Goal: Information Seeking & Learning: Learn about a topic

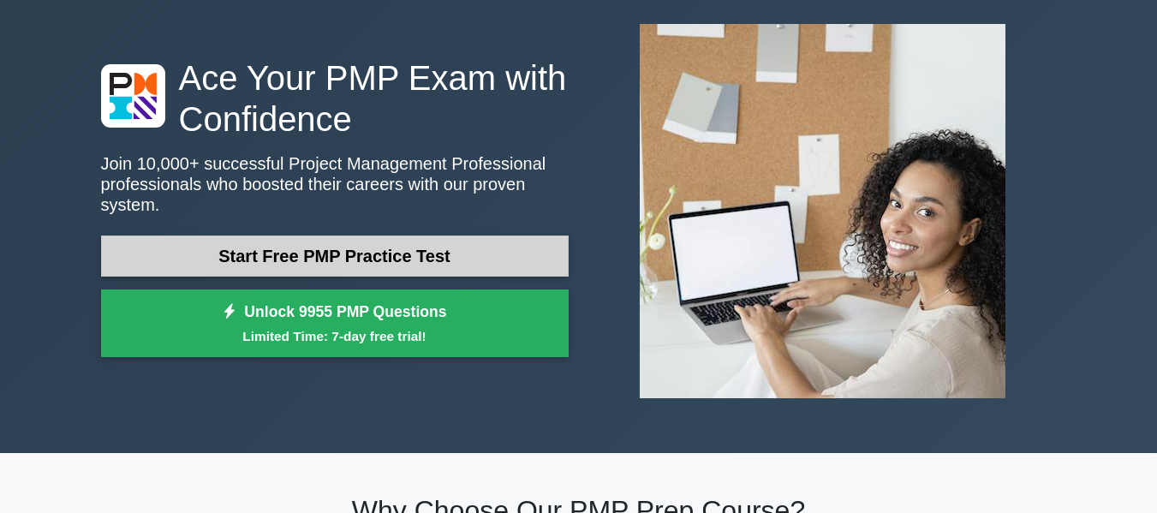
click at [292, 240] on link "Start Free PMP Practice Test" at bounding box center [335, 255] width 468 height 41
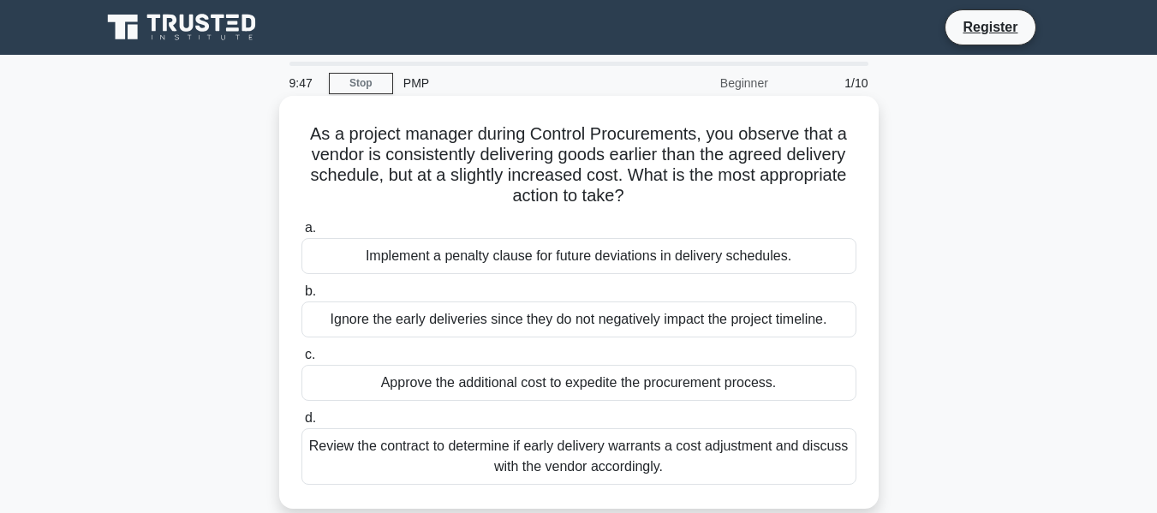
scroll to position [86, 0]
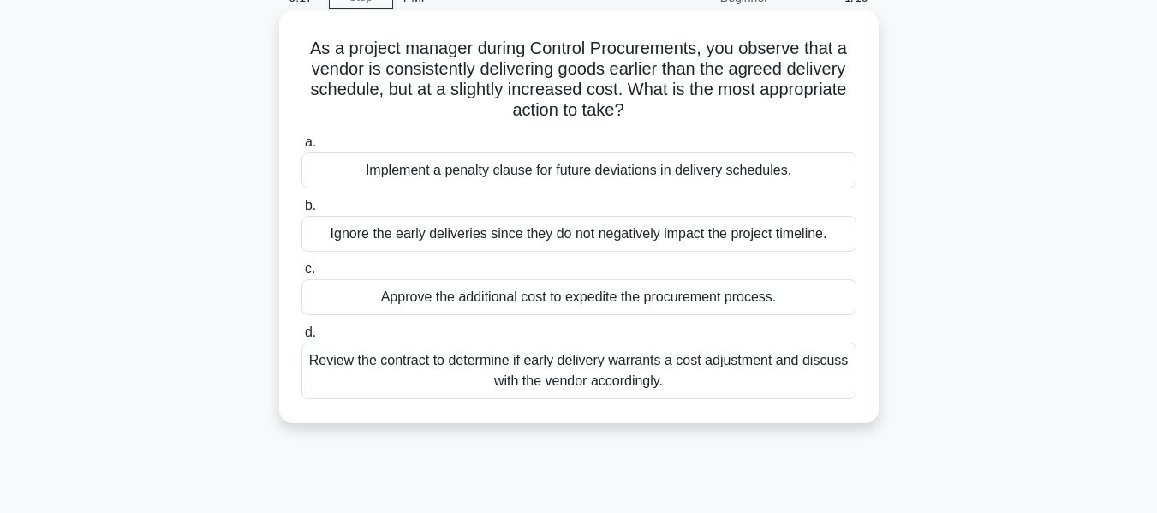
click at [450, 349] on div "Review the contract to determine if early delivery warrants a cost adjustment a…" at bounding box center [578, 371] width 555 height 57
click at [301, 338] on input "d. Review the contract to determine if early delivery warrants a cost adjustmen…" at bounding box center [301, 332] width 0 height 11
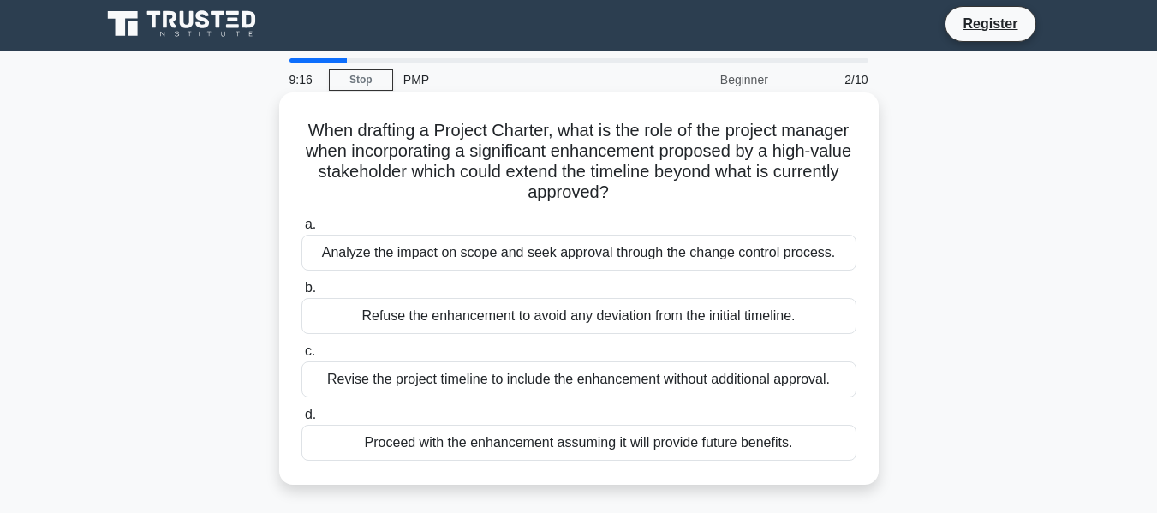
scroll to position [0, 0]
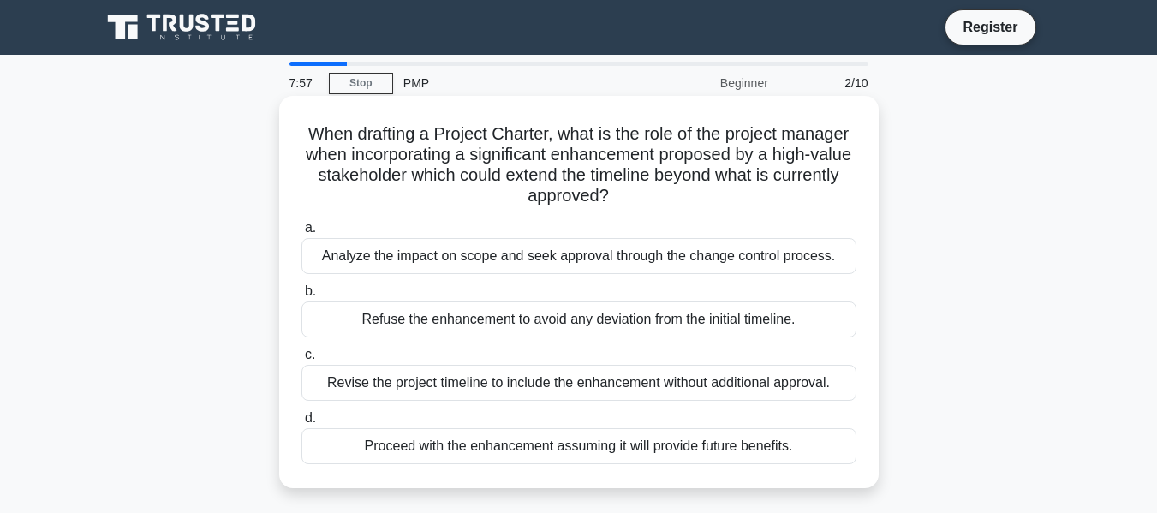
click at [468, 259] on div "Analyze the impact on scope and seek approval through the change control proces…" at bounding box center [578, 256] width 555 height 36
click at [301, 234] on input "a. Analyze the impact on scope and seek approval through the change control pro…" at bounding box center [301, 228] width 0 height 11
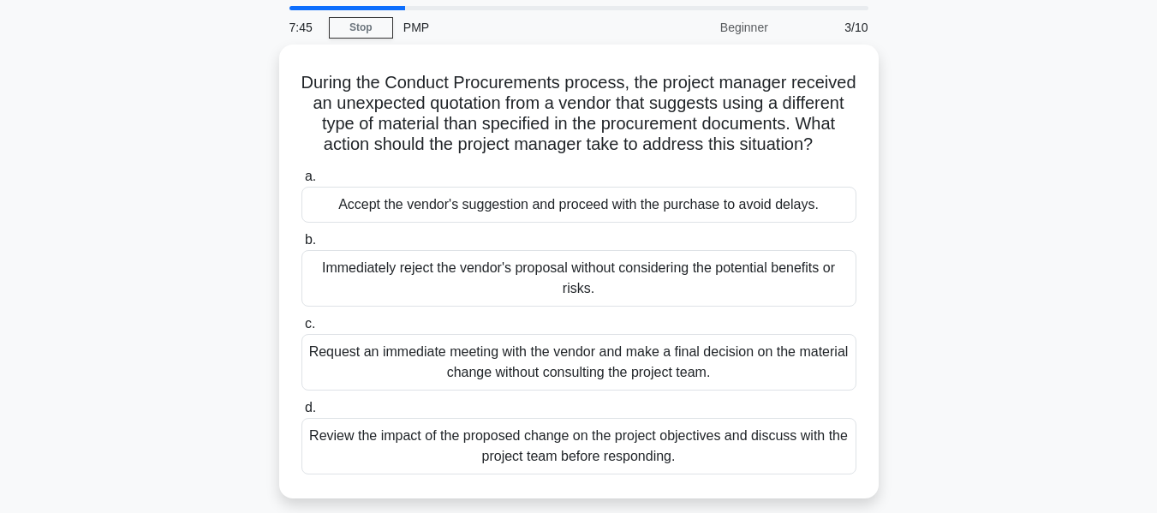
scroll to position [86, 0]
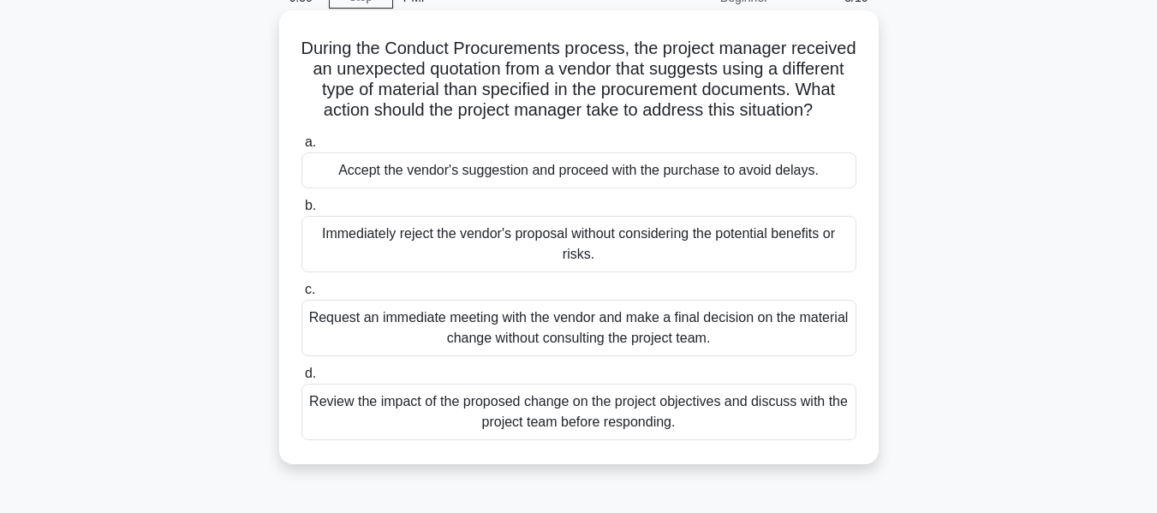
click at [554, 435] on div "Review the impact of the proposed change on the project objectives and discuss …" at bounding box center [578, 412] width 555 height 57
click at [301, 379] on input "d. Review the impact of the proposed change on the project objectives and discu…" at bounding box center [301, 373] width 0 height 11
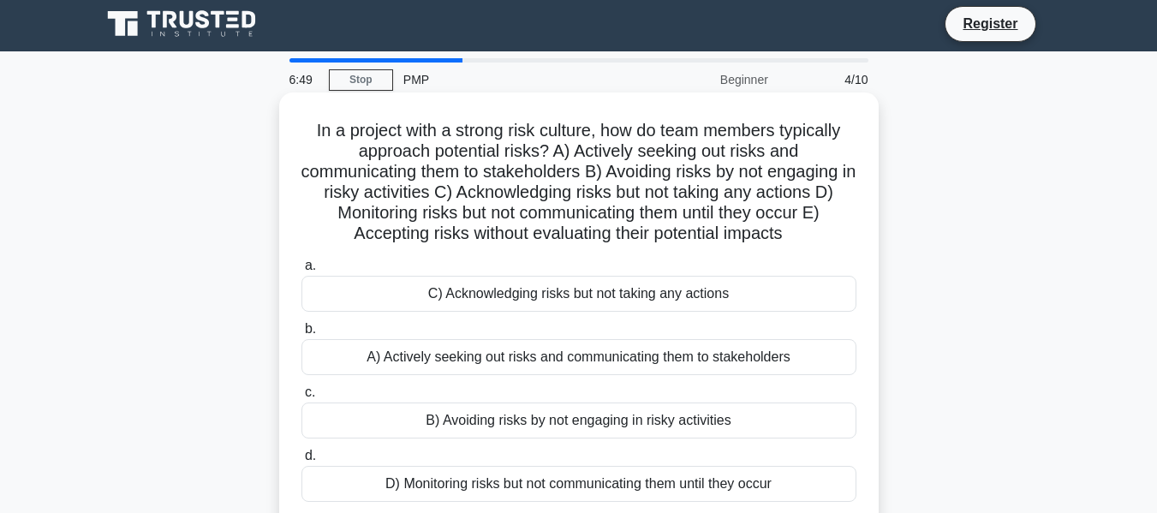
scroll to position [0, 0]
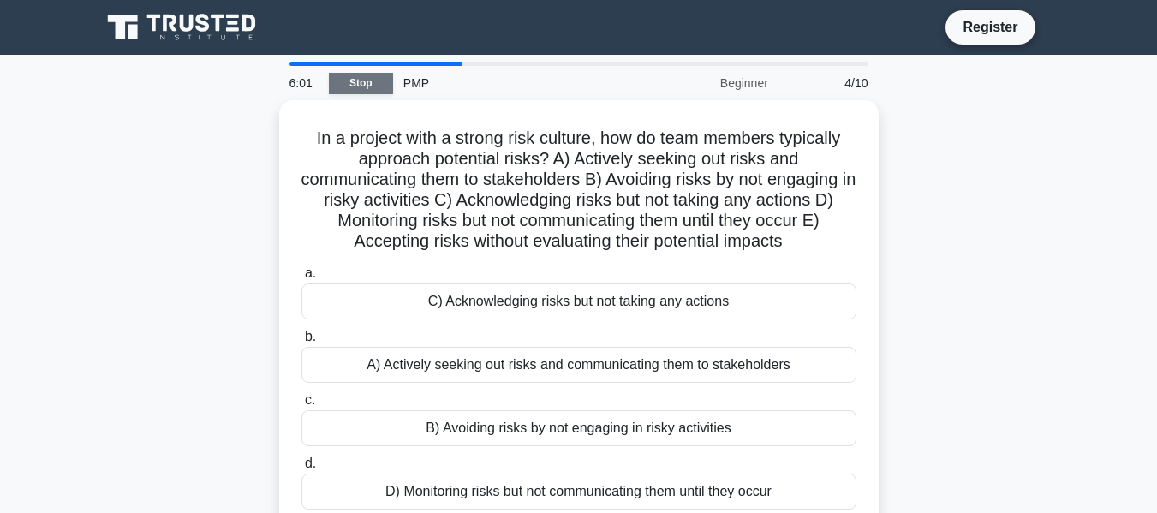
click at [349, 86] on link "Stop" at bounding box center [361, 83] width 64 height 21
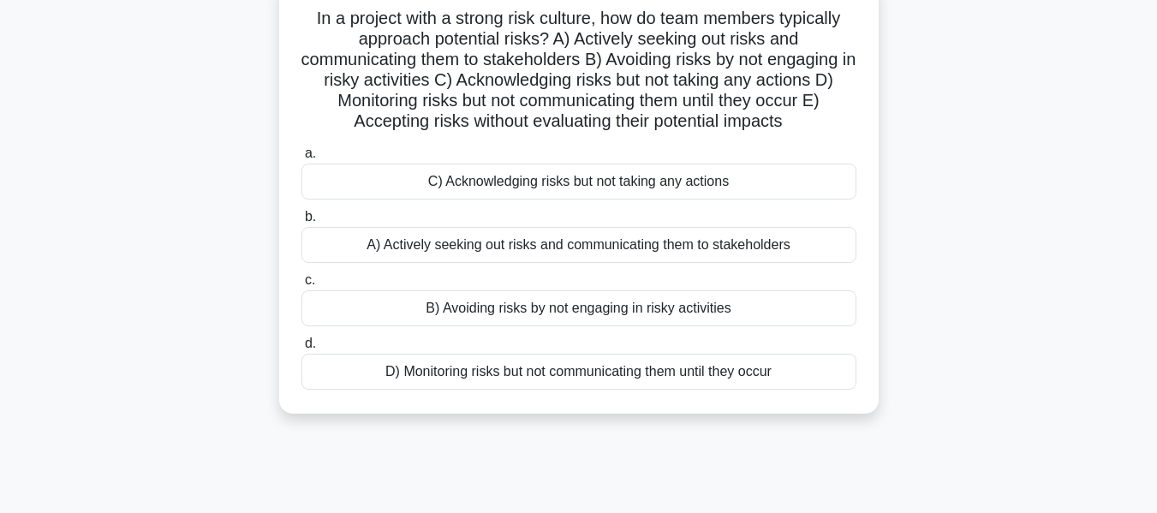
scroll to position [86, 0]
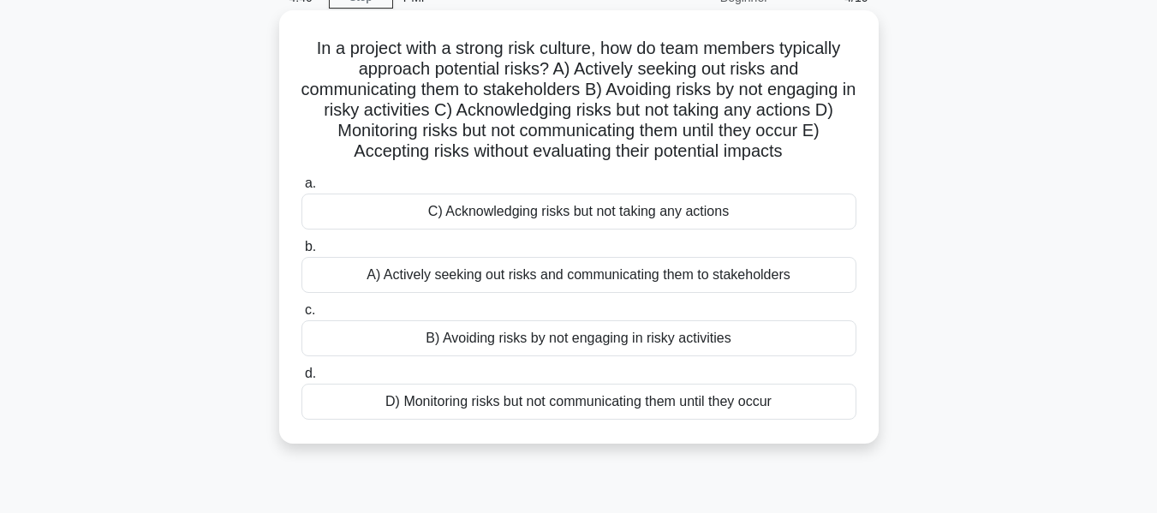
click at [409, 276] on div "A) Actively seeking out risks and communicating them to stakeholders" at bounding box center [578, 275] width 555 height 36
click at [301, 253] on input "b. A) Actively seeking out risks and communicating them to stakeholders" at bounding box center [301, 246] width 0 height 11
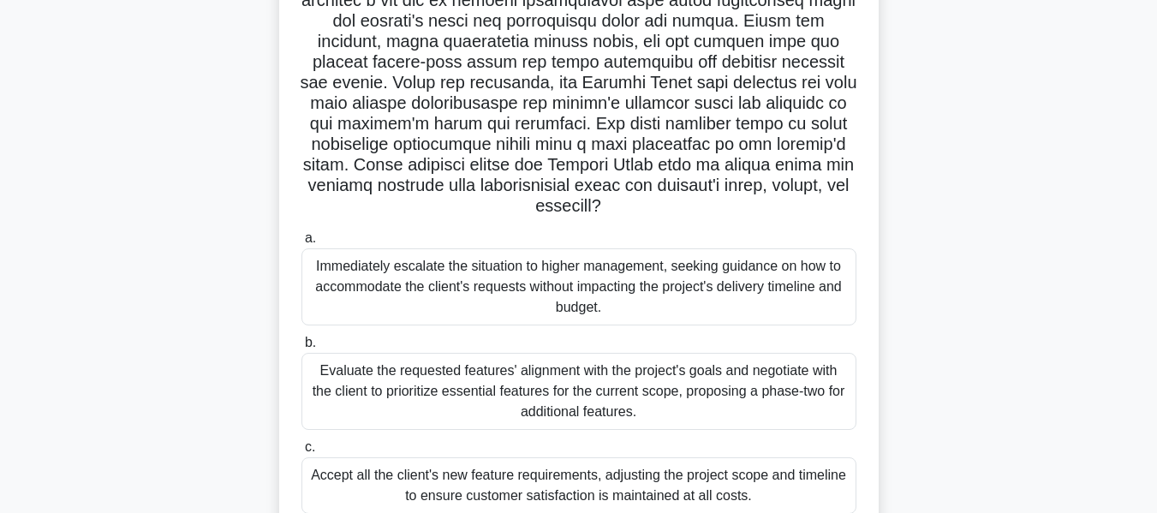
scroll to position [257, 0]
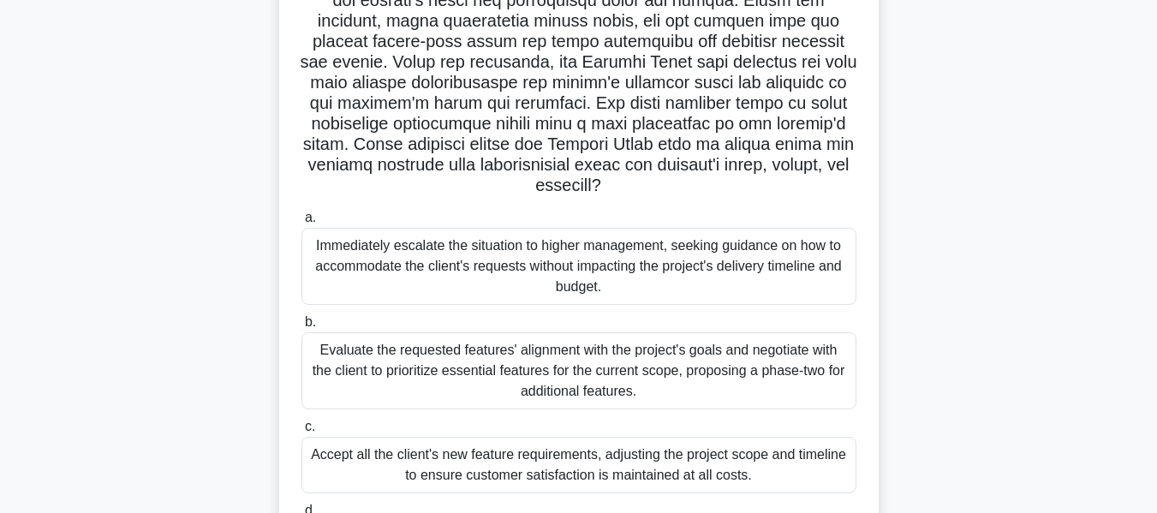
click at [493, 357] on div "Evaluate the requested features' alignment with the project's goals and negotia…" at bounding box center [578, 370] width 555 height 77
click at [301, 328] on input "b. Evaluate the requested features' alignment with the project's goals and nego…" at bounding box center [301, 322] width 0 height 11
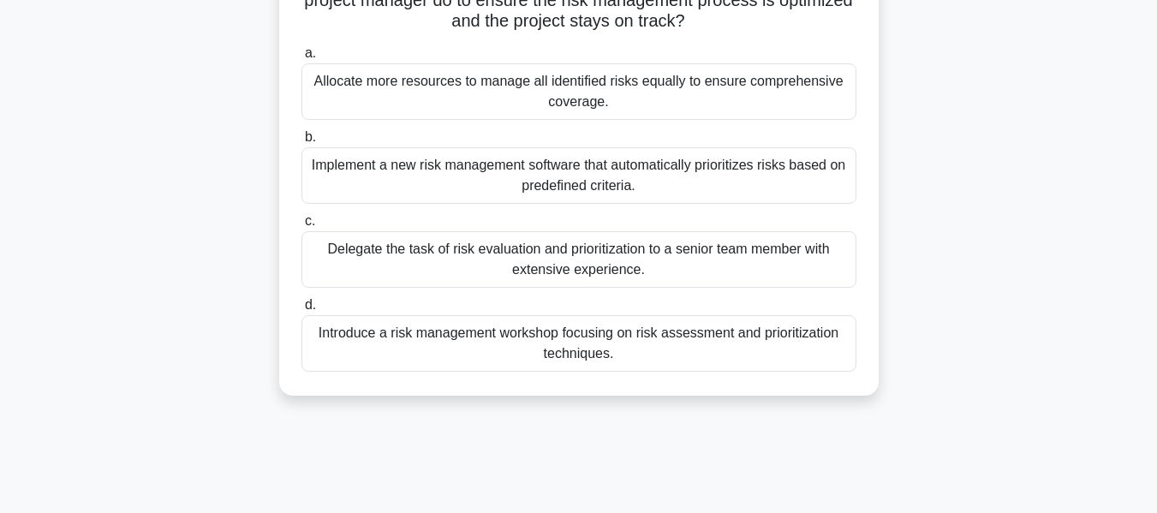
scroll to position [7, 0]
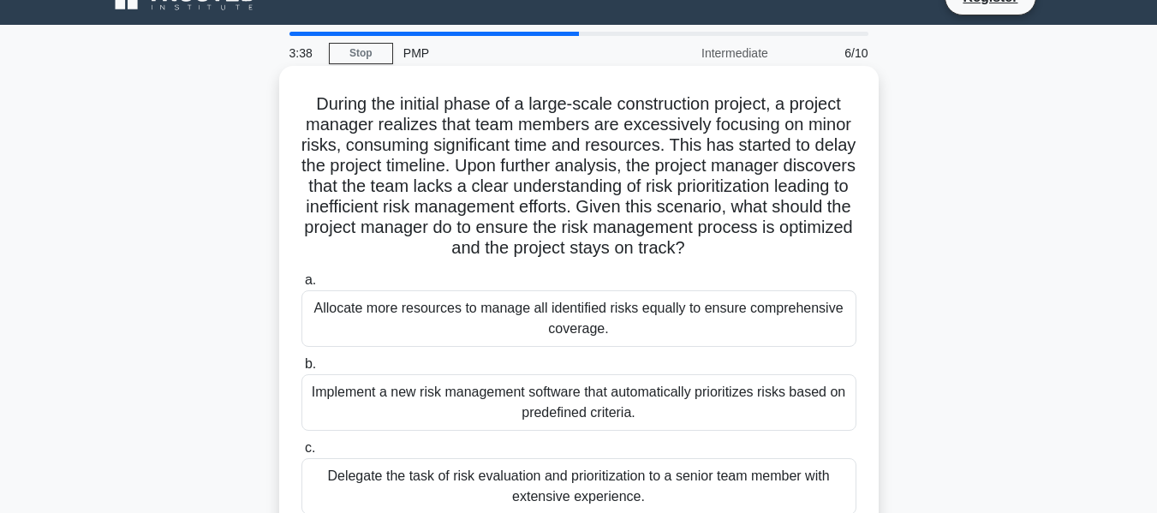
click at [514, 329] on div "a. Allocate more resources to manage all identified risks equally to ensure com…" at bounding box center [578, 434] width 575 height 336
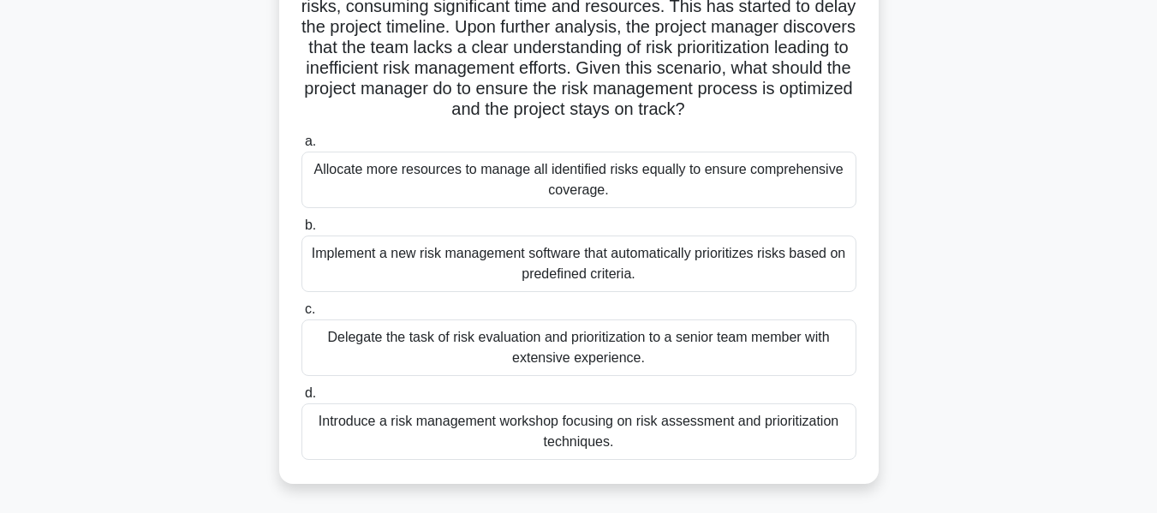
scroll to position [171, 0]
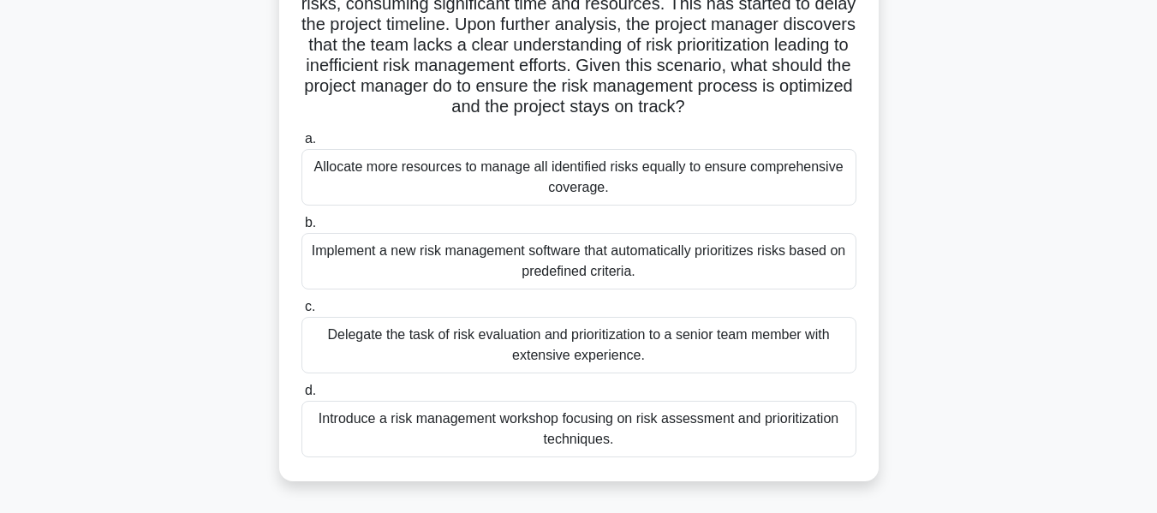
click at [514, 329] on div "Delegate the task of risk evaluation and prioritization to a senior team member…" at bounding box center [578, 345] width 555 height 57
click at [301, 313] on input "c. Delegate the task of risk evaluation and prioritization to a senior team mem…" at bounding box center [301, 306] width 0 height 11
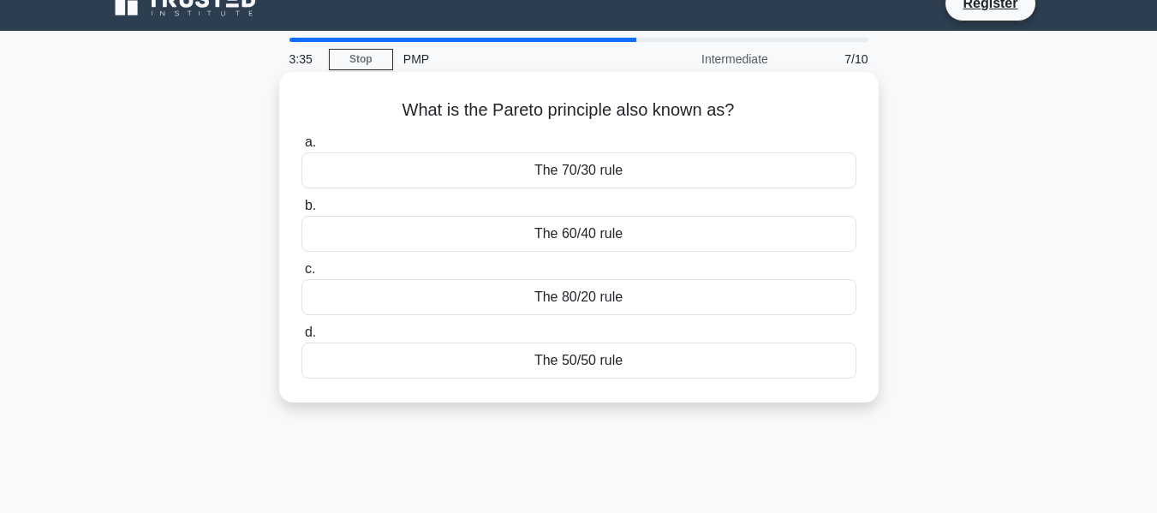
scroll to position [0, 0]
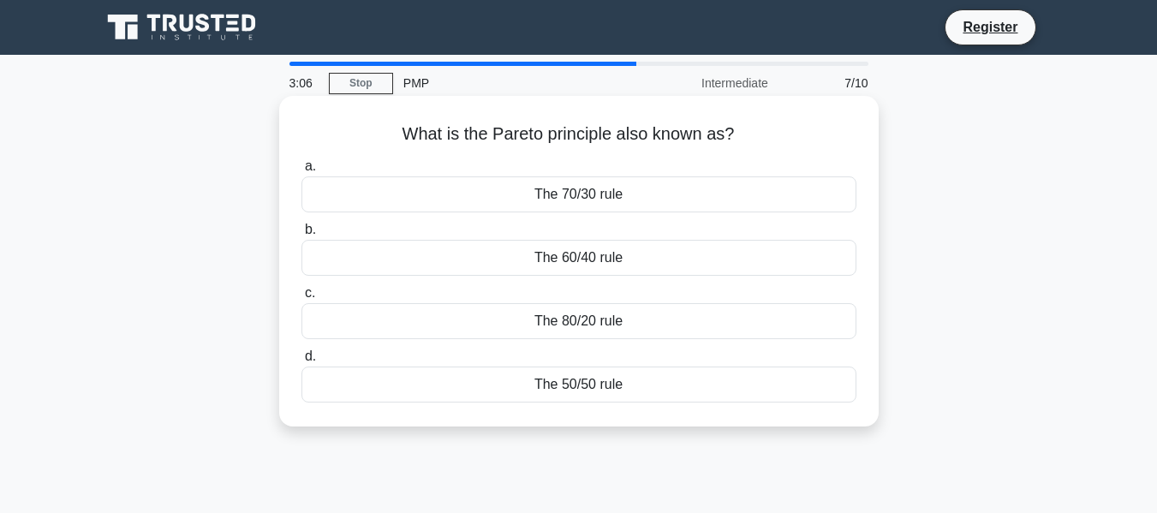
click at [556, 194] on div "The 70/30 rule" at bounding box center [578, 194] width 555 height 36
click at [301, 172] on input "a. The 70/30 rule" at bounding box center [301, 166] width 0 height 11
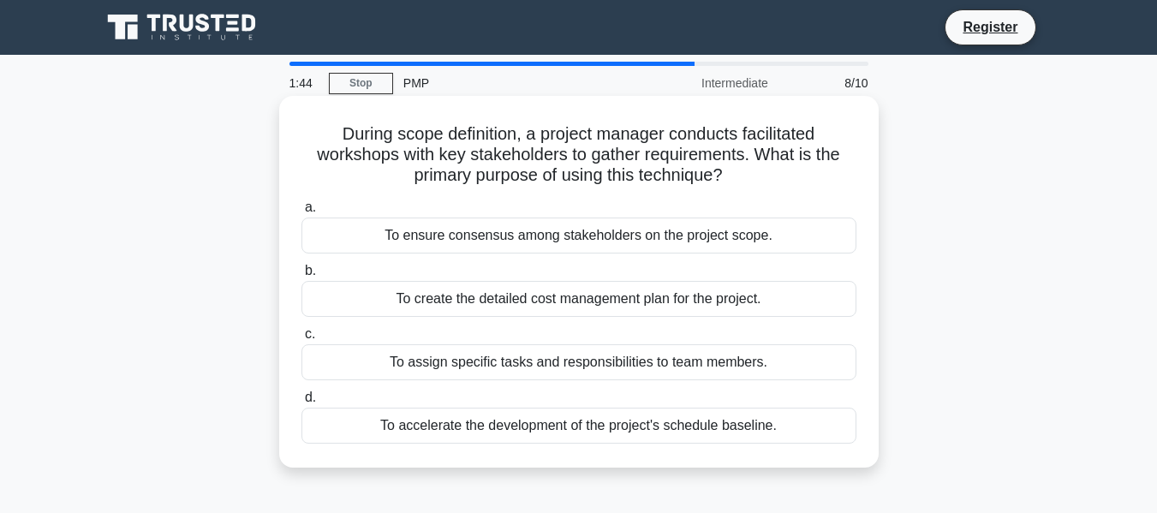
click at [490, 434] on div "To accelerate the development of the project's schedule baseline." at bounding box center [578, 426] width 555 height 36
click at [301, 403] on input "d. To accelerate the development of the project's schedule baseline." at bounding box center [301, 397] width 0 height 11
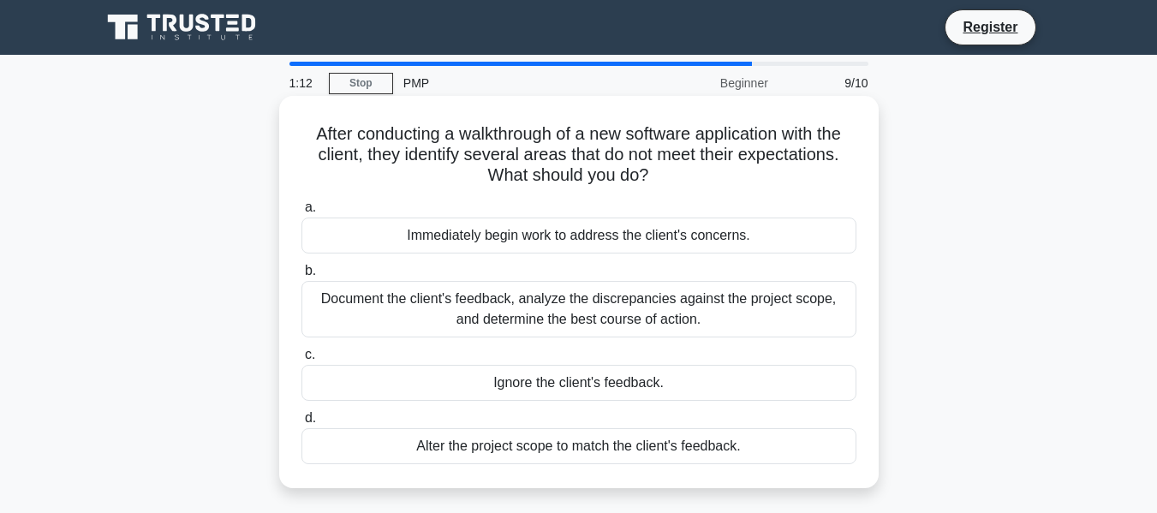
click at [602, 443] on div "Alter the project scope to match the client's feedback." at bounding box center [578, 446] width 555 height 36
click at [301, 424] on input "d. Alter the project scope to match the client's feedback." at bounding box center [301, 418] width 0 height 11
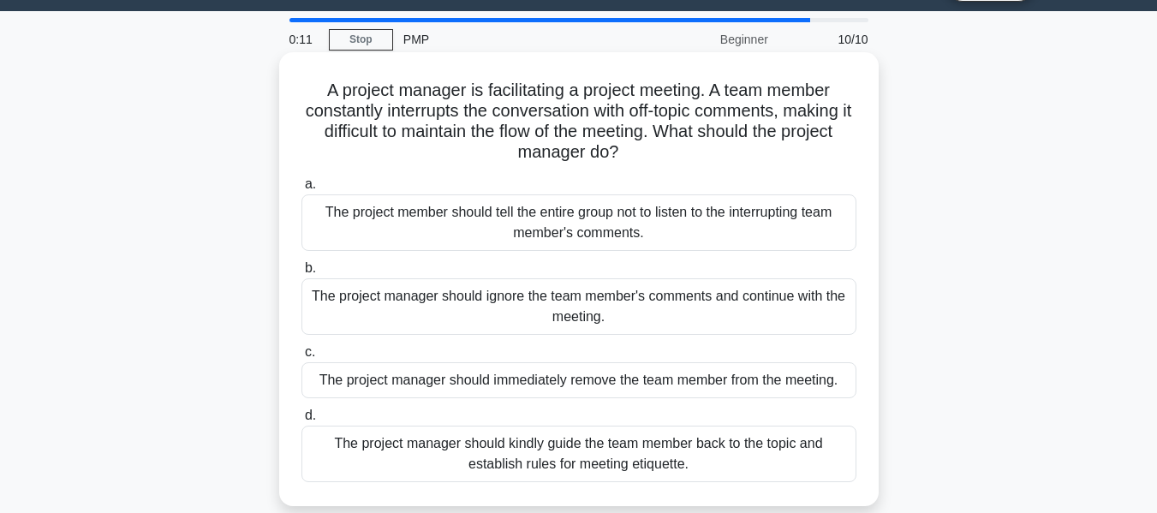
scroll to position [86, 0]
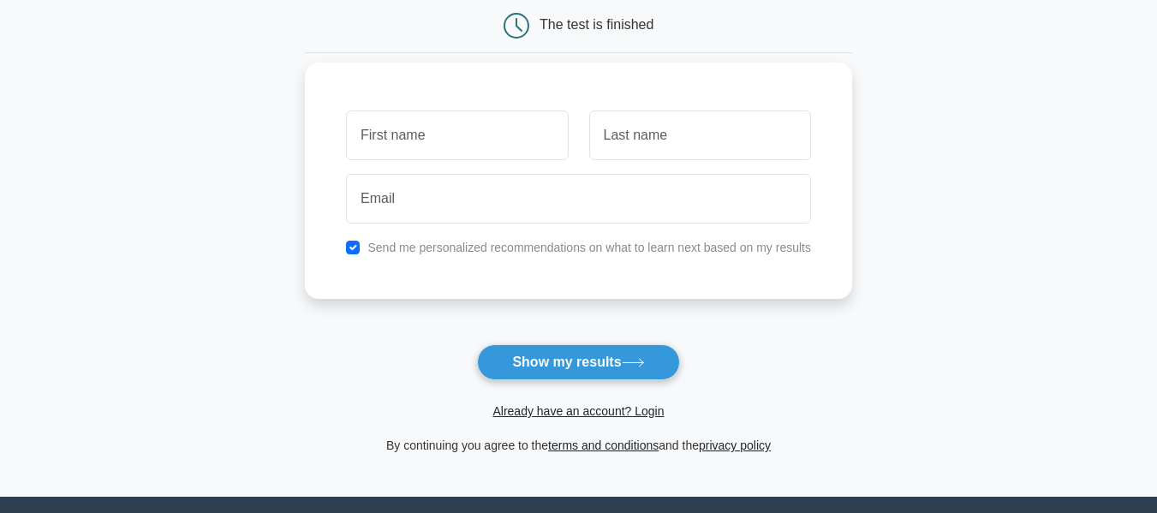
scroll to position [86, 0]
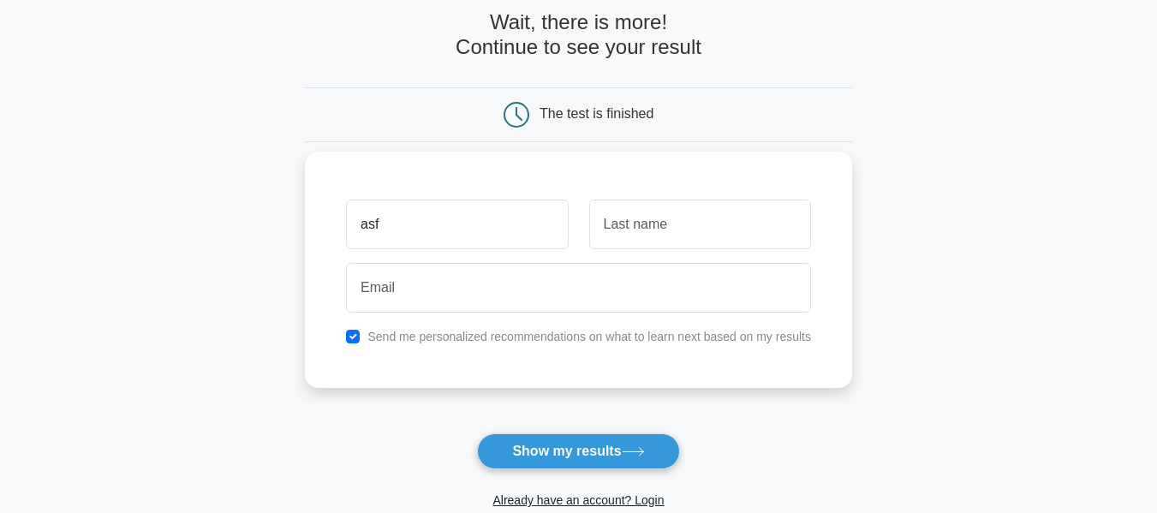
type input "asf"
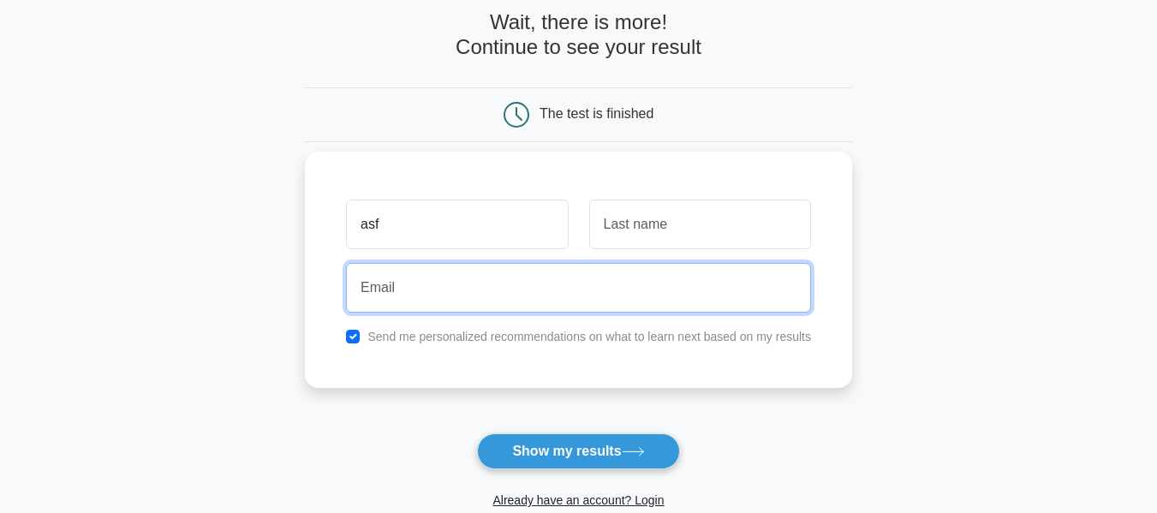
click at [477, 302] on input "email" at bounding box center [578, 288] width 465 height 50
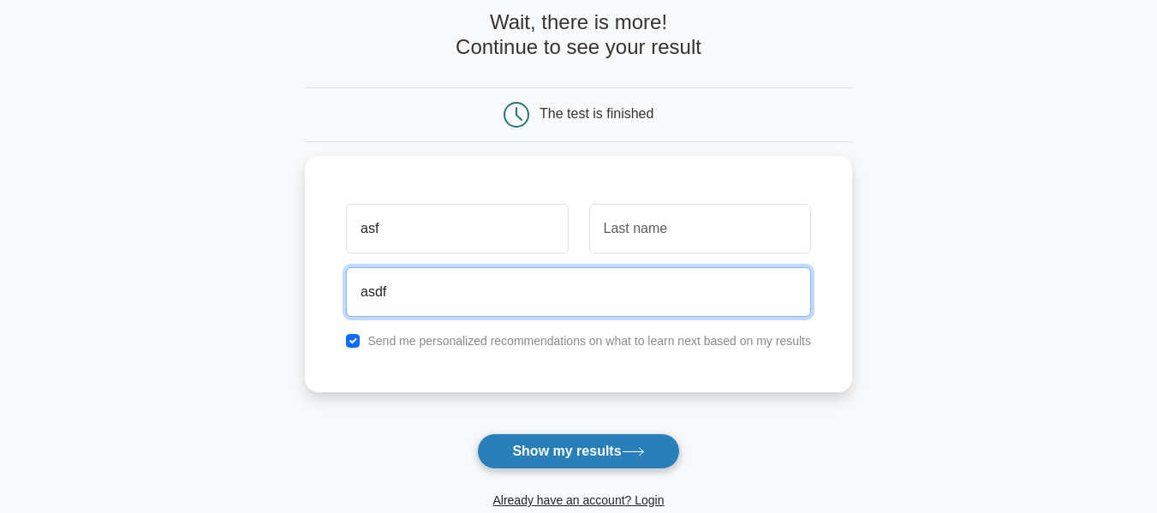
type input "asdf"
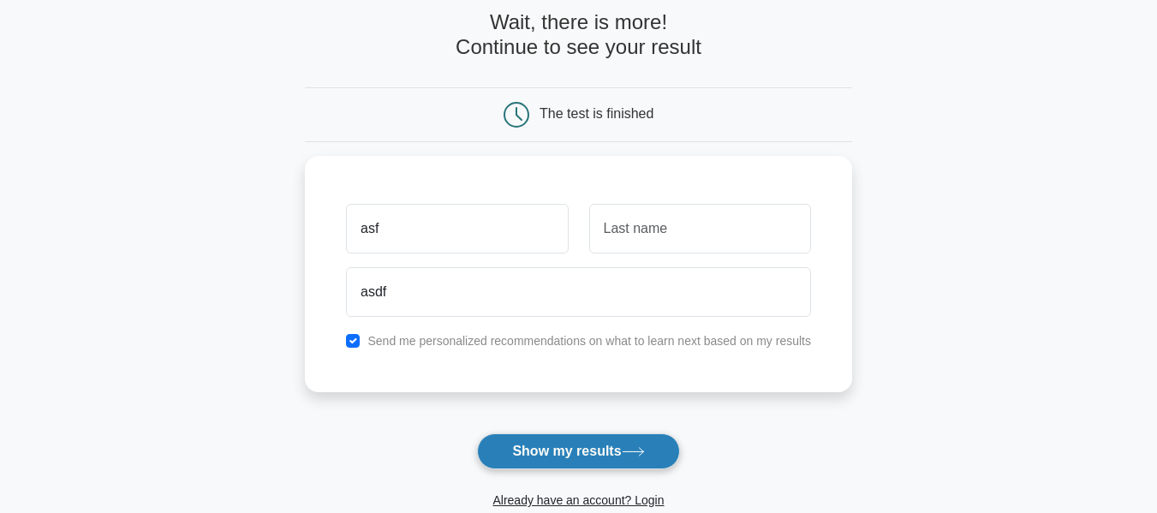
click at [558, 457] on button "Show my results" at bounding box center [578, 451] width 202 height 36
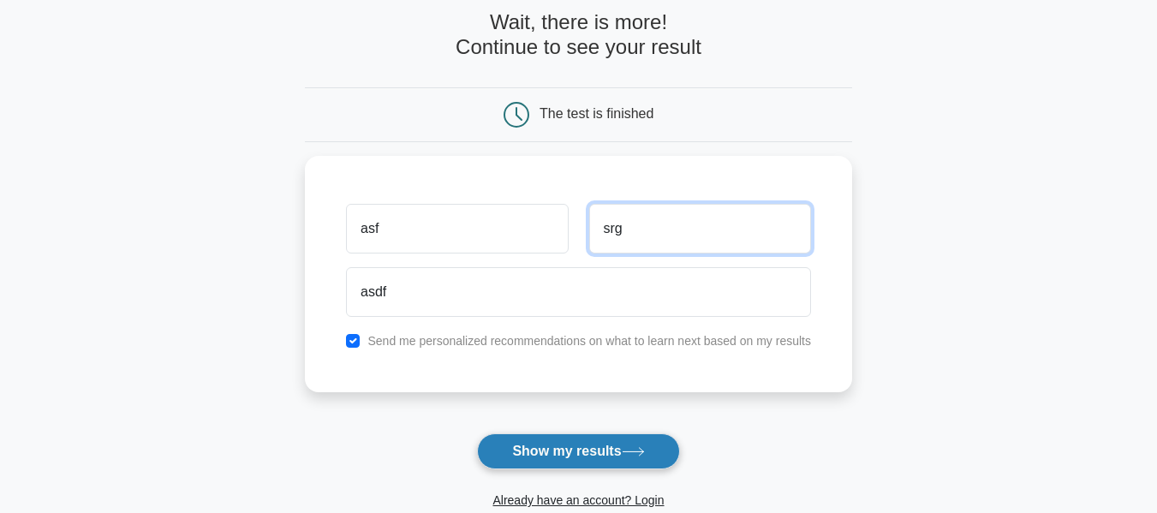
type input "srg"
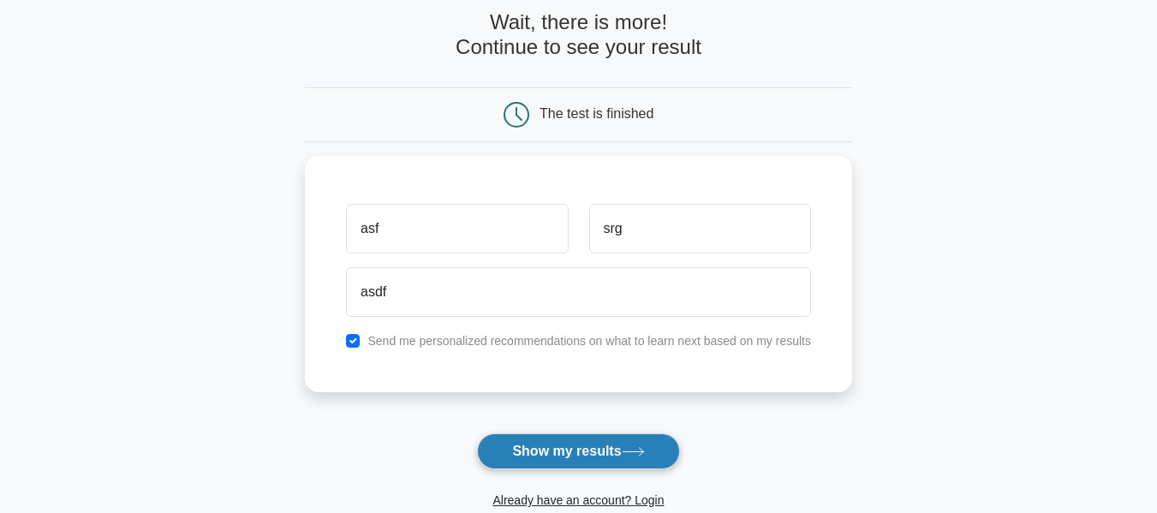
click at [556, 457] on button "Show my results" at bounding box center [578, 451] width 202 height 36
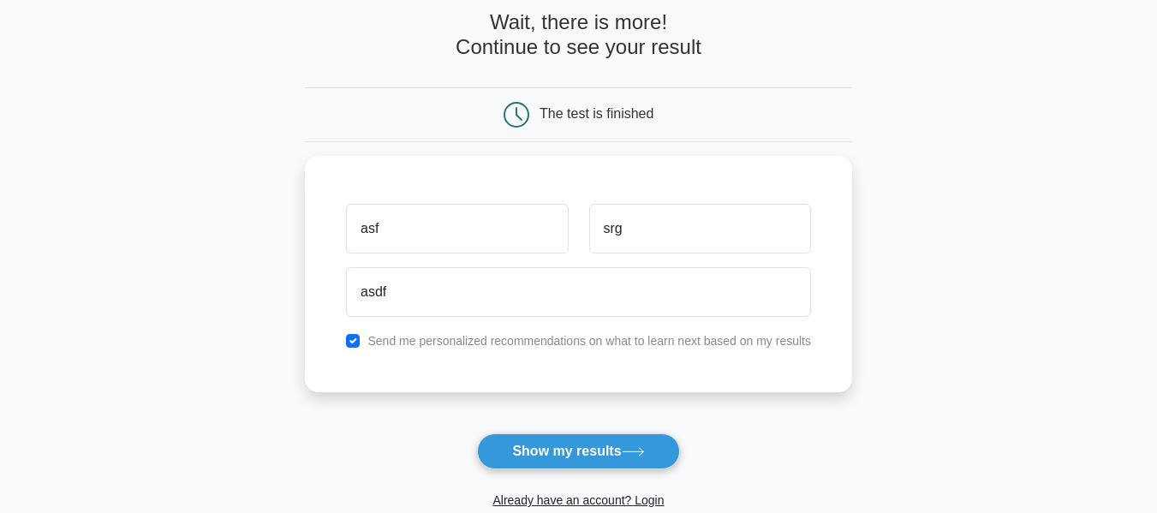
click at [862, 420] on main "Wait, there is more! Continue to see your result The test is finished asf srg a…" at bounding box center [578, 277] width 1157 height 617
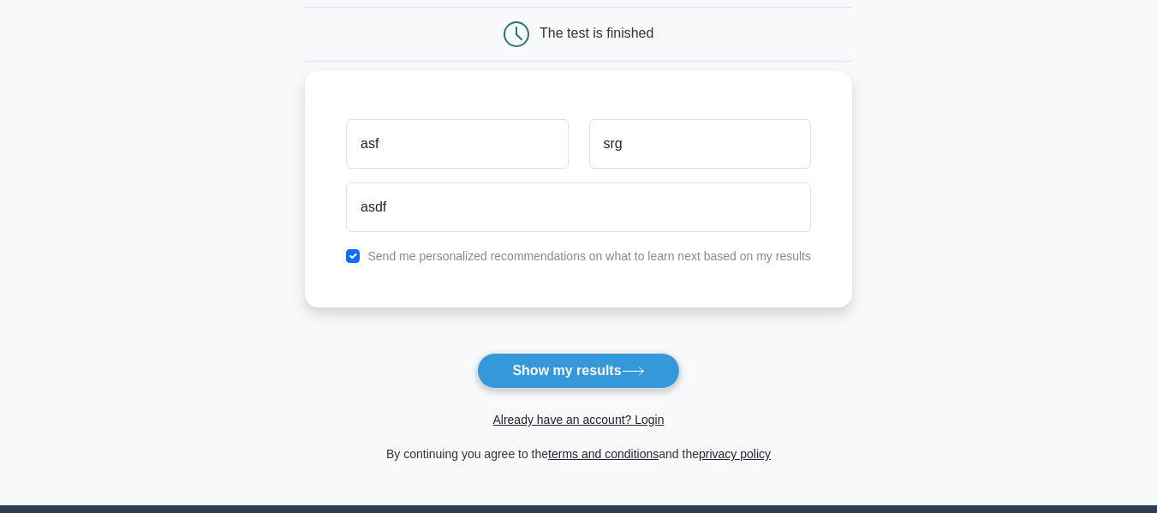
scroll to position [0, 0]
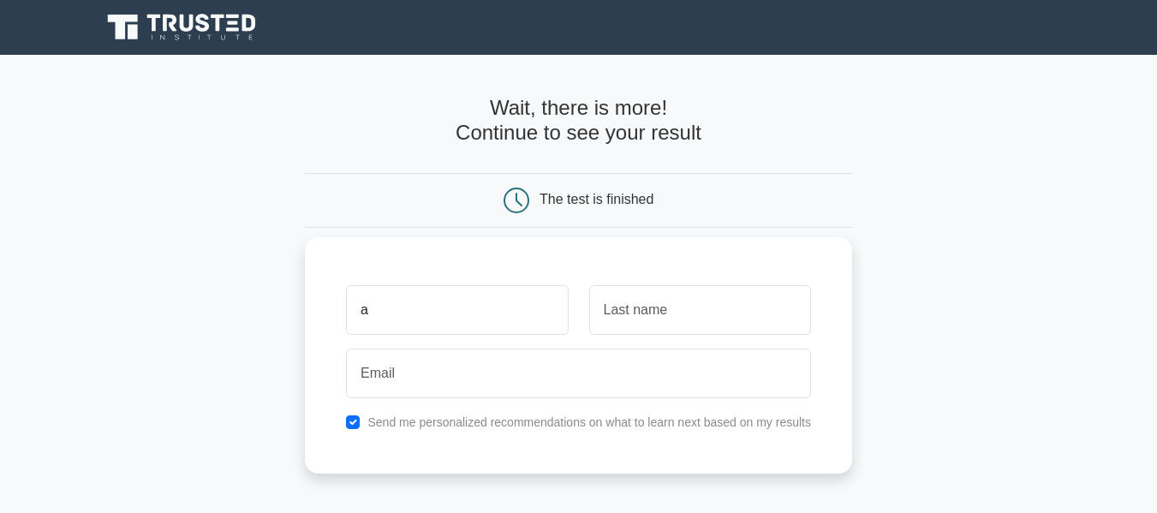
type input "a"
click at [742, 313] on input "text" at bounding box center [700, 310] width 222 height 50
type input "ad"
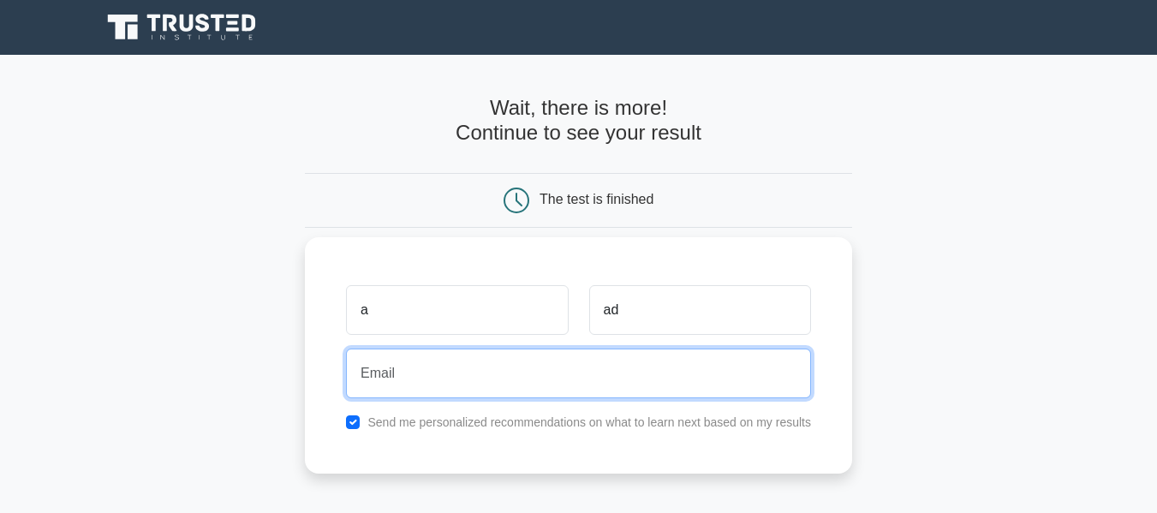
click at [701, 371] on input "email" at bounding box center [578, 374] width 465 height 50
type input "ameerparker.a@gmail.com"
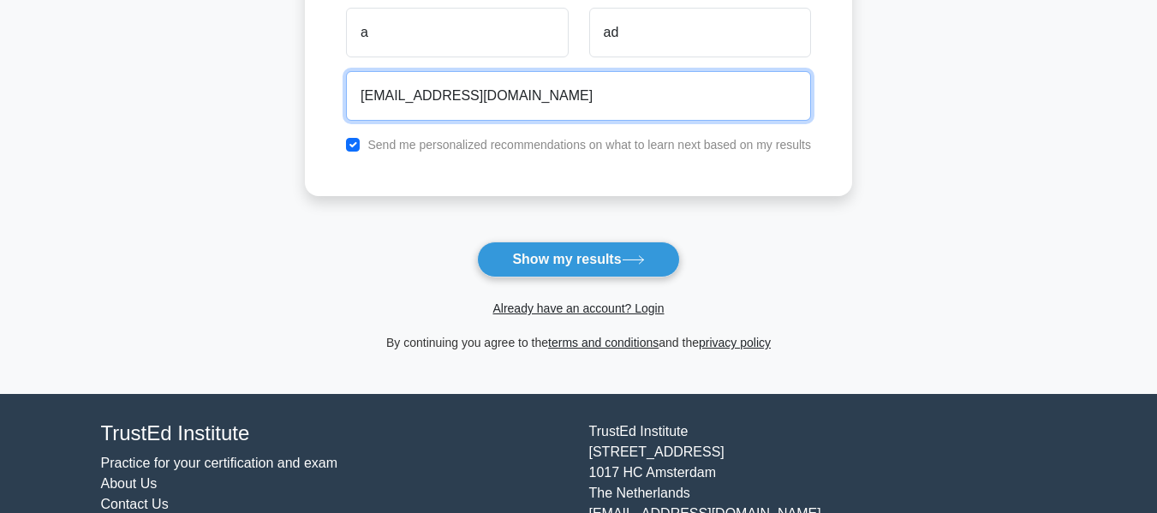
scroll to position [279, 0]
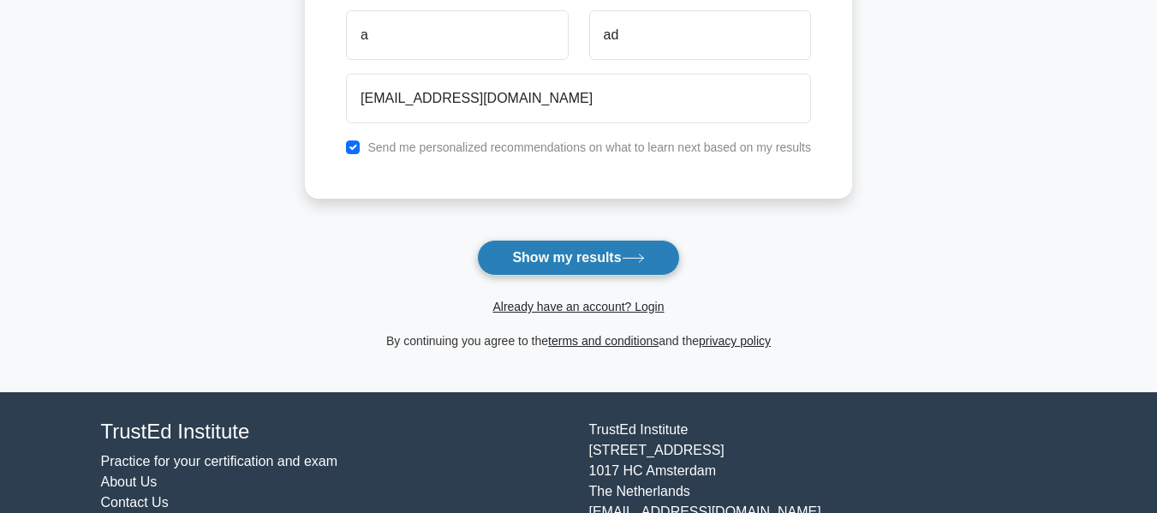
click at [548, 264] on button "Show my results" at bounding box center [578, 258] width 202 height 36
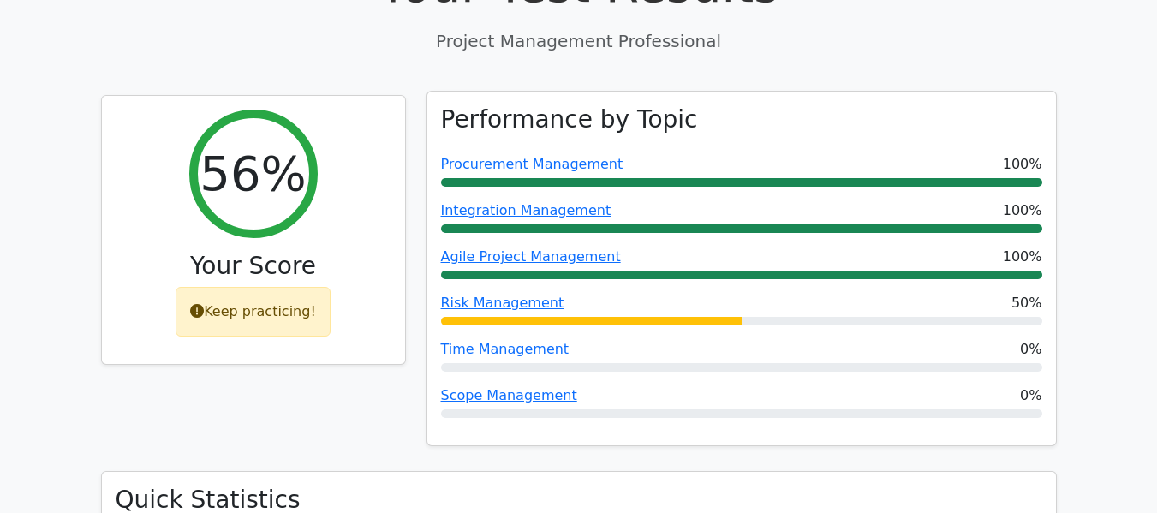
scroll to position [771, 0]
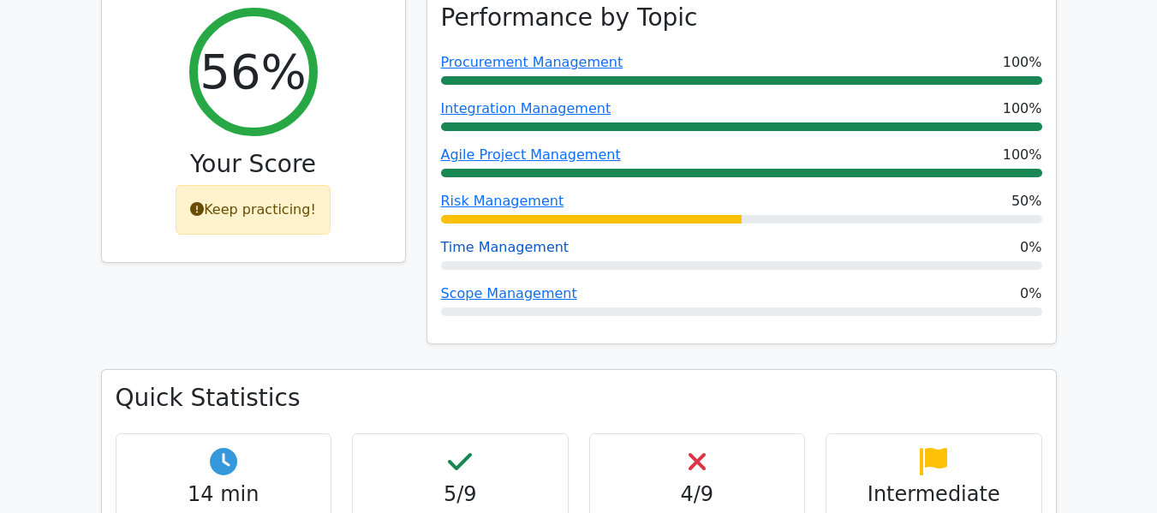
click at [501, 239] on link "Time Management" at bounding box center [505, 247] width 128 height 16
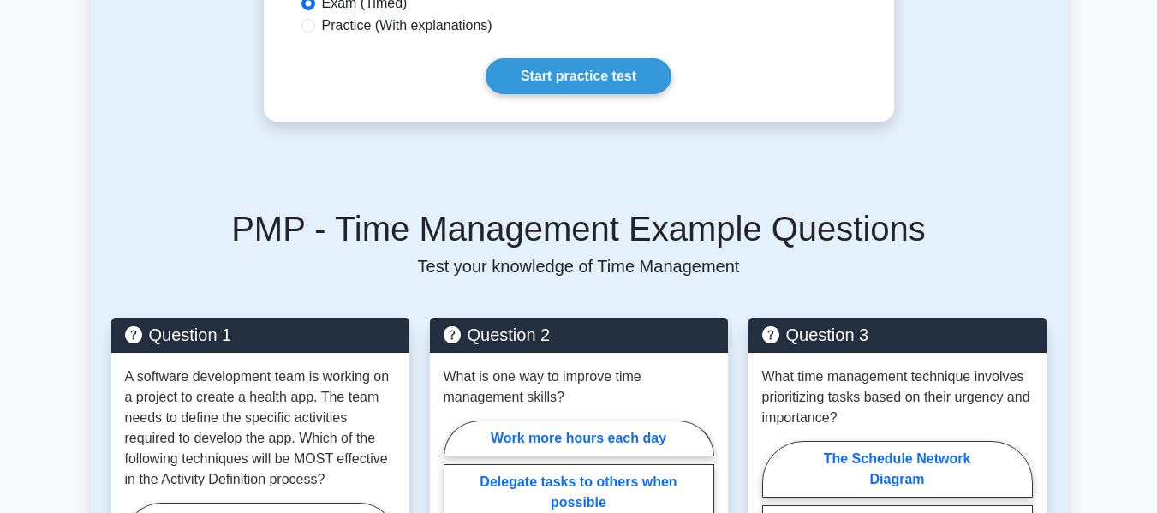
scroll to position [856, 0]
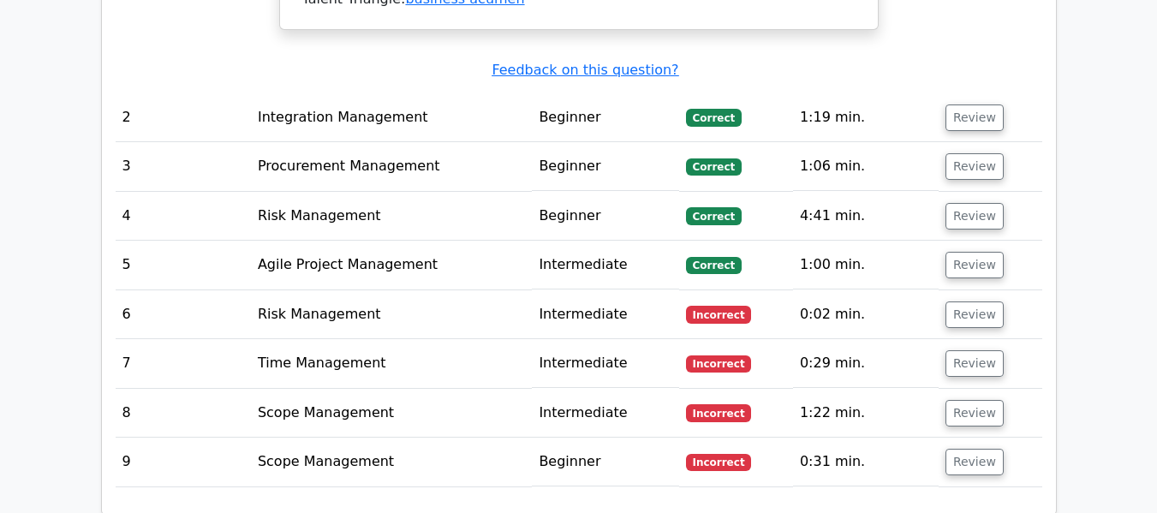
scroll to position [2226, 0]
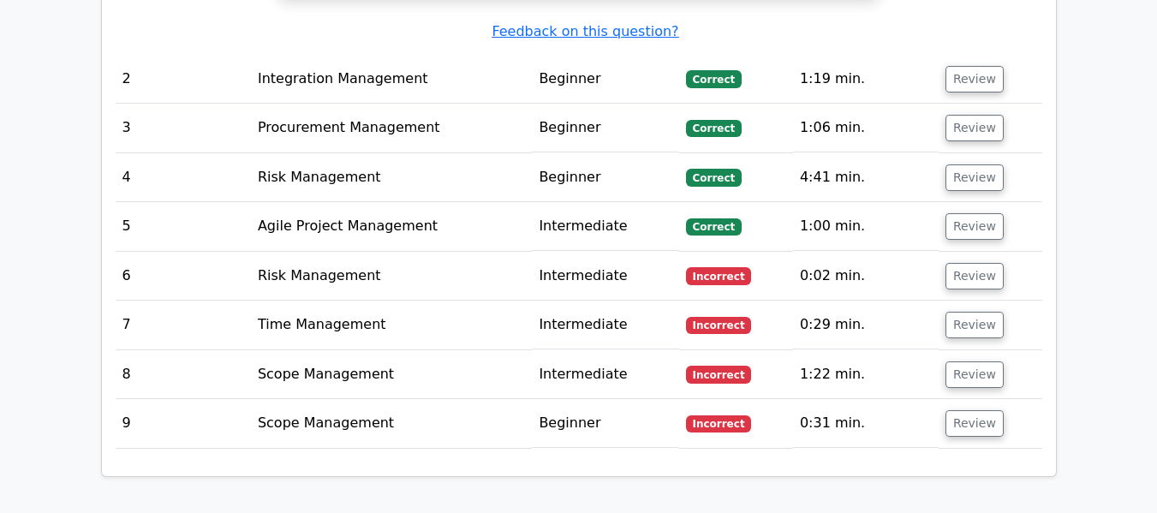
drag, startPoint x: 695, startPoint y: 218, endPoint x: 797, endPoint y: 218, distance: 101.9
click at [797, 252] on tr "6 Risk Management Intermediate Incorrect 0:02 min. Review" at bounding box center [579, 276] width 927 height 49
click at [758, 252] on td "Incorrect" at bounding box center [736, 276] width 114 height 49
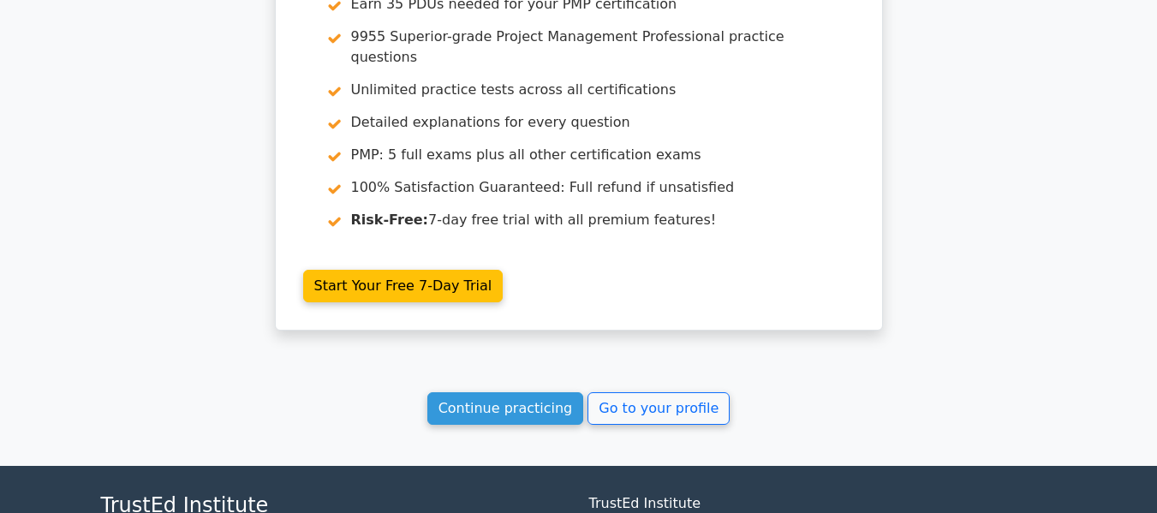
scroll to position [3025, 0]
